Goal: Download file/media

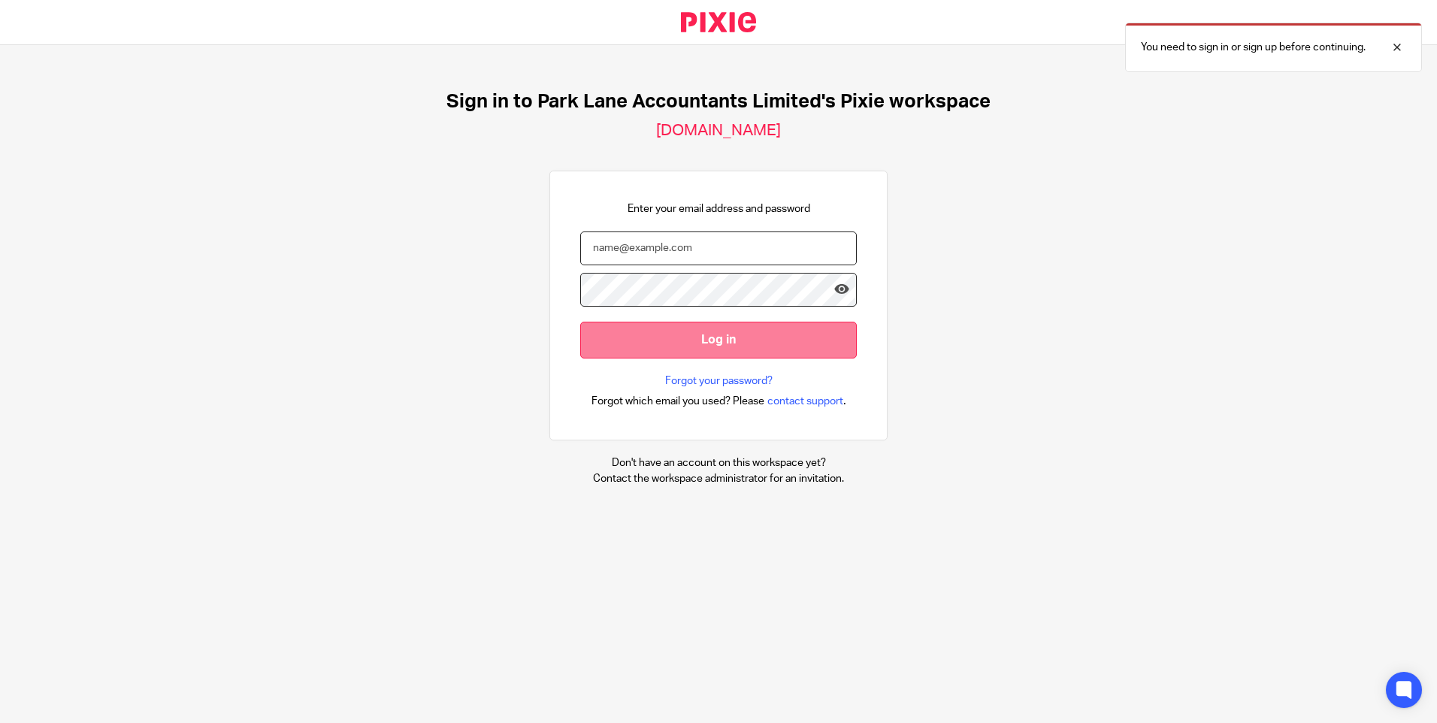
type input "[EMAIL_ADDRESS][DOMAIN_NAME]"
click at [733, 349] on input "Log in" at bounding box center [718, 340] width 277 height 37
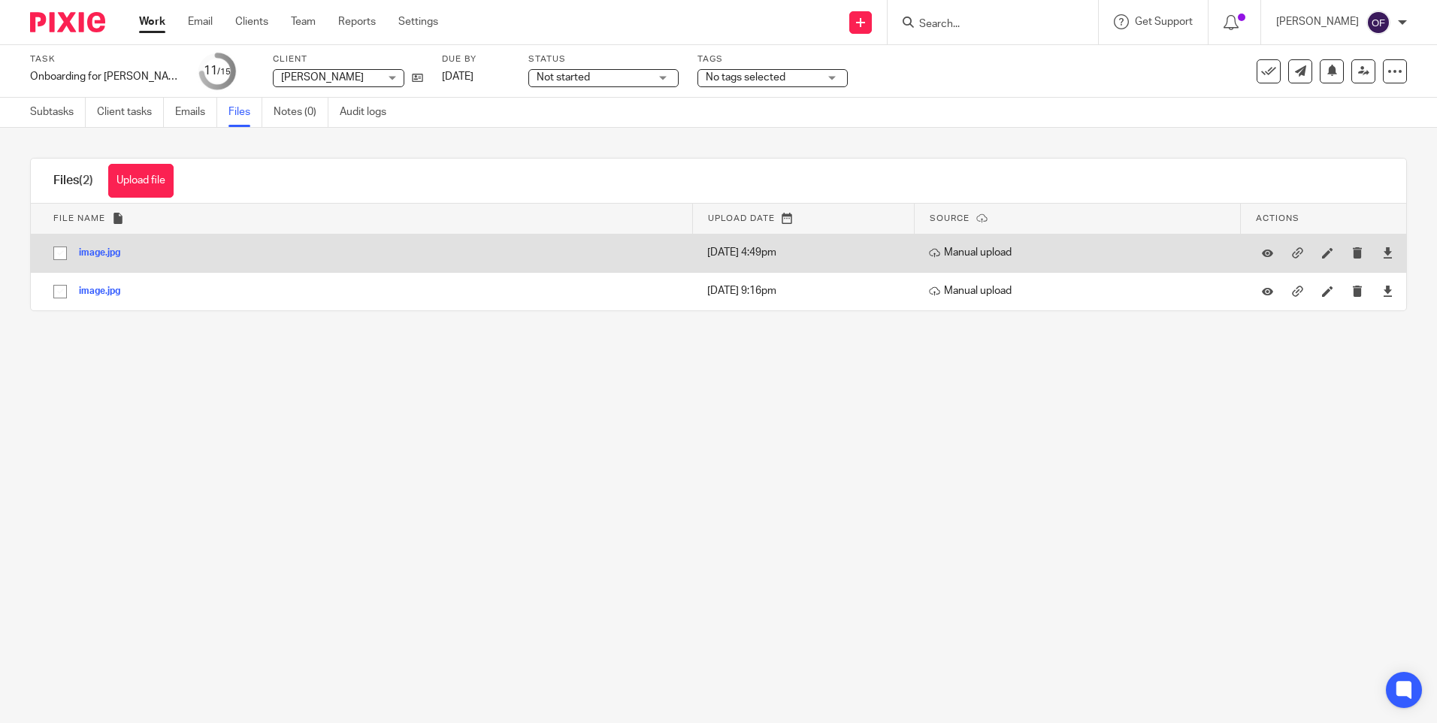
click at [90, 251] on button "image.jpg" at bounding box center [105, 253] width 53 height 11
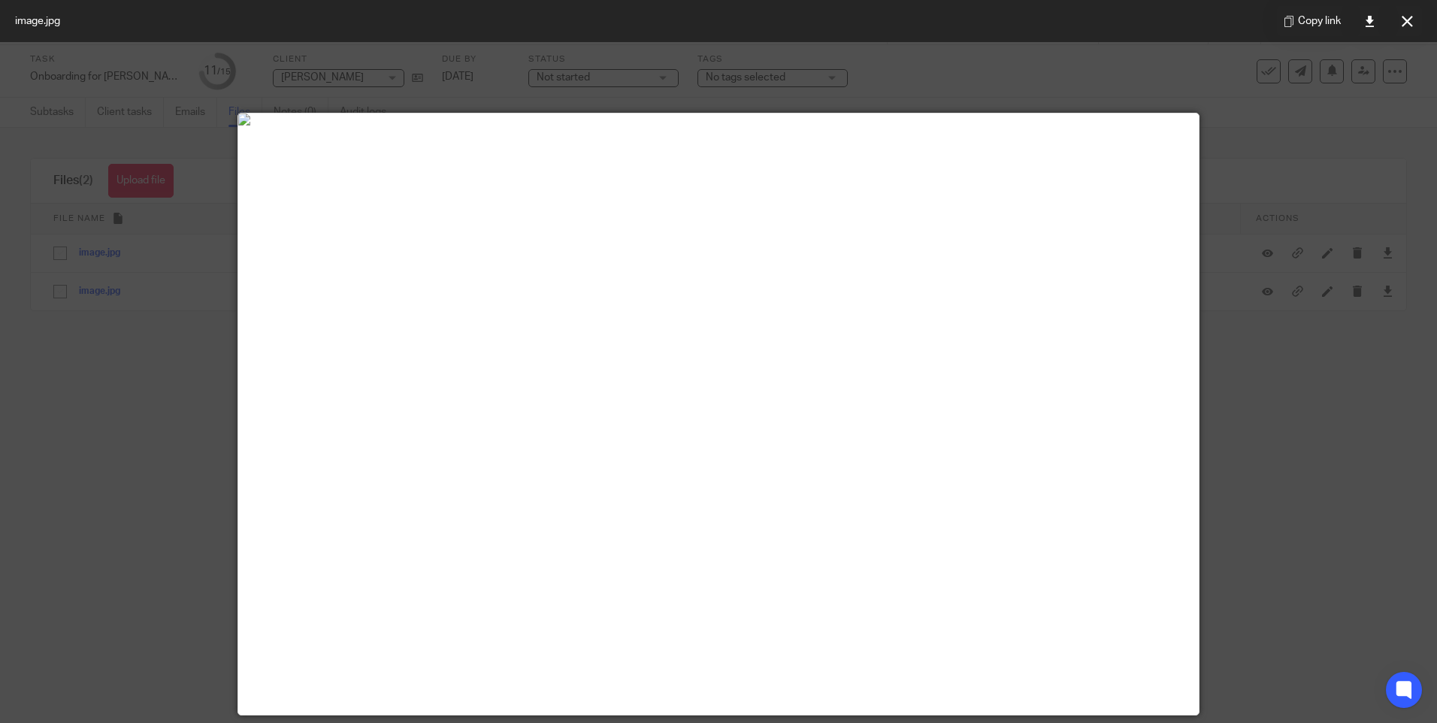
click at [1314, 413] on div at bounding box center [718, 361] width 1437 height 723
click at [306, 98] on div at bounding box center [718, 361] width 1437 height 723
click at [138, 525] on div at bounding box center [718, 361] width 1437 height 723
drag, startPoint x: 1408, startPoint y: 17, endPoint x: 1007, endPoint y: 86, distance: 407.1
click at [1406, 18] on icon at bounding box center [1407, 21] width 11 height 11
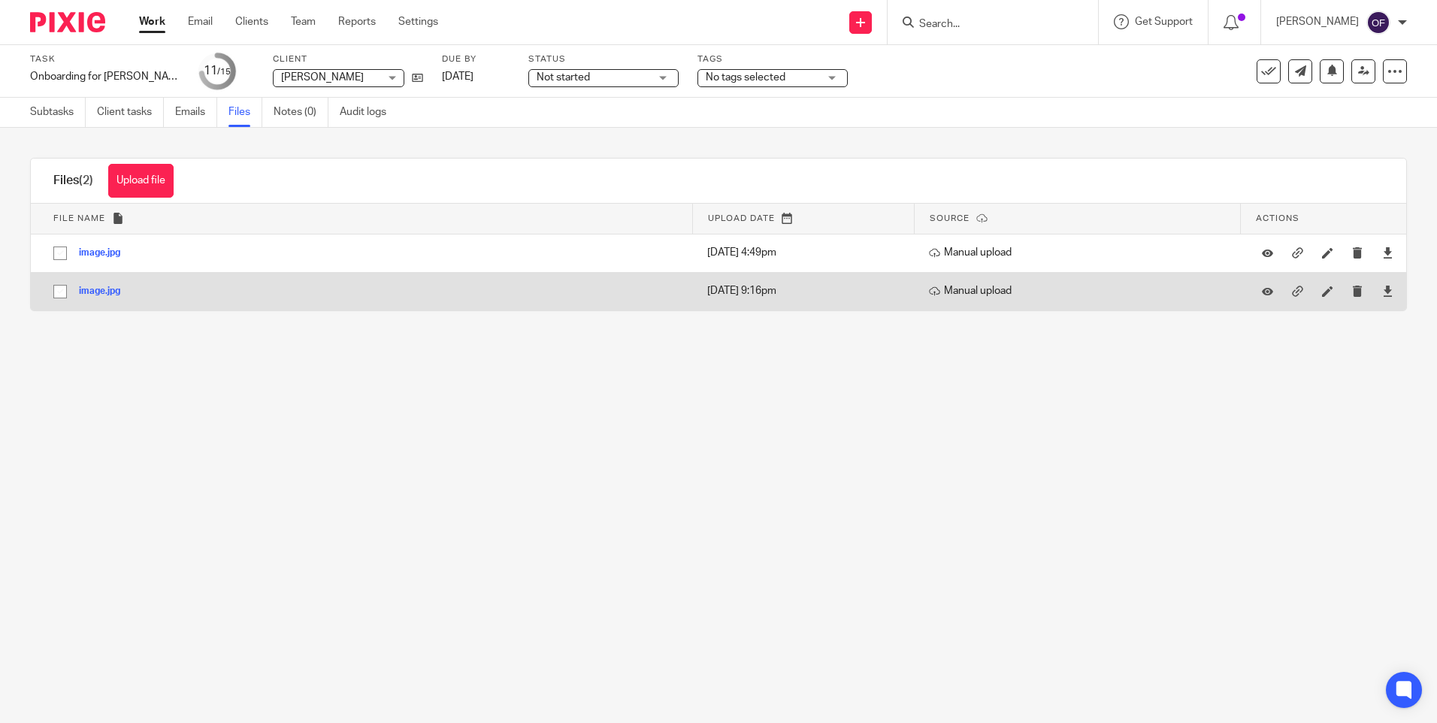
click at [101, 298] on div "image.jpg" at bounding box center [105, 290] width 53 height 15
click at [100, 289] on button "image.jpg" at bounding box center [105, 291] width 53 height 11
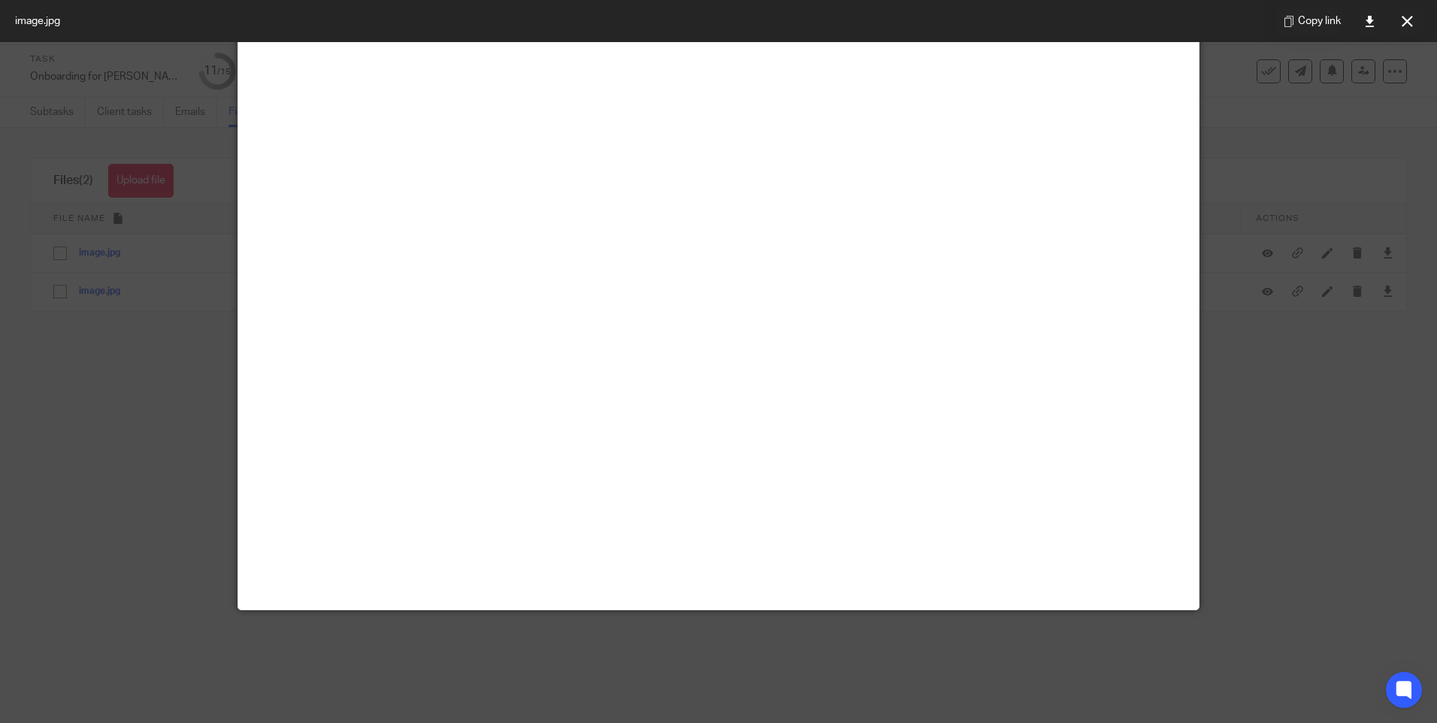
scroll to position [451, 0]
click at [607, 20] on img at bounding box center [718, 14] width 960 height 12
click at [1347, 360] on div at bounding box center [718, 361] width 1437 height 723
click at [1402, 21] on icon at bounding box center [1407, 21] width 11 height 11
